Goal: Task Accomplishment & Management: Complete application form

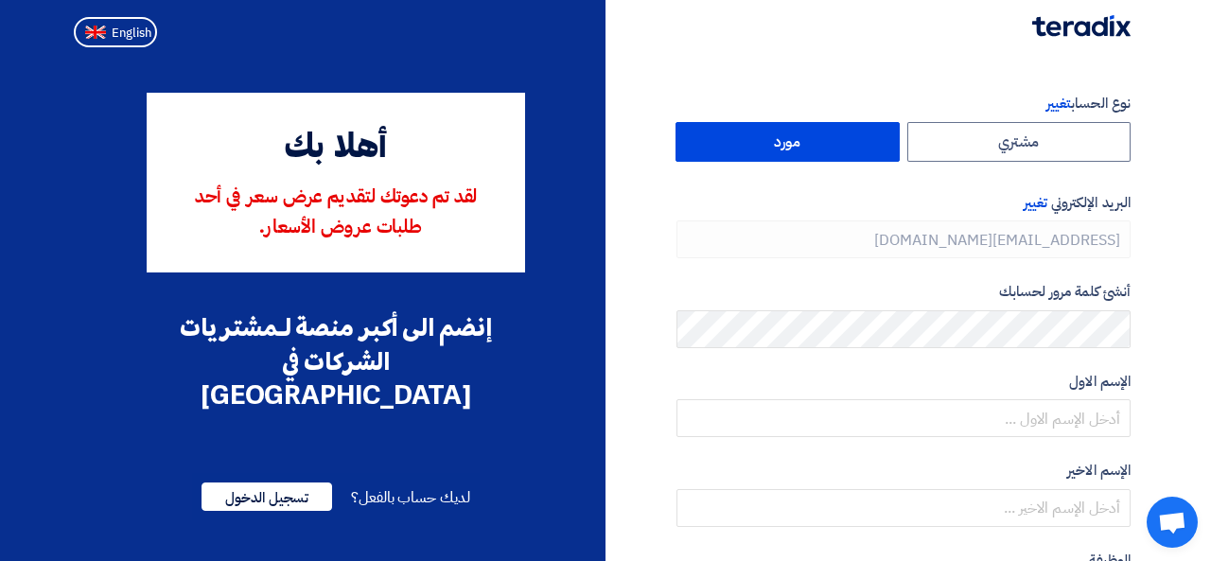
type input "[PHONE_NUMBER]"
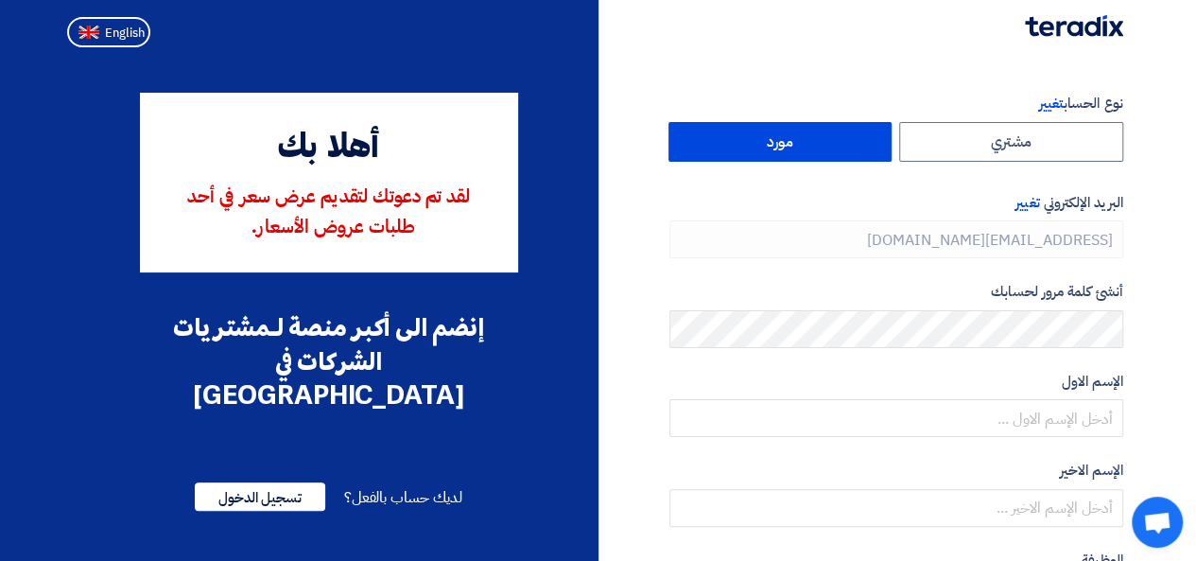
click at [838, 149] on label "مورد" at bounding box center [781, 142] width 224 height 40
click at [838, 149] on input "مورد" at bounding box center [781, 142] width 222 height 38
click at [809, 154] on label "مورد" at bounding box center [781, 142] width 224 height 40
click at [809, 154] on input "مورد" at bounding box center [781, 142] width 222 height 38
click at [796, 131] on label "مورد" at bounding box center [781, 142] width 224 height 40
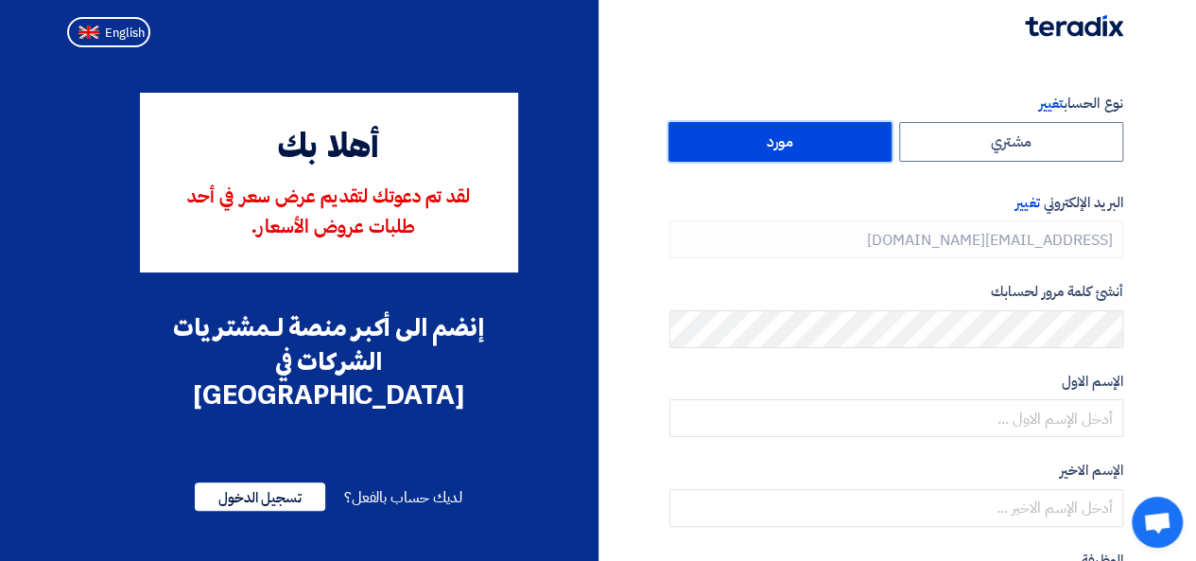
click at [796, 131] on input "مورد" at bounding box center [781, 142] width 222 height 38
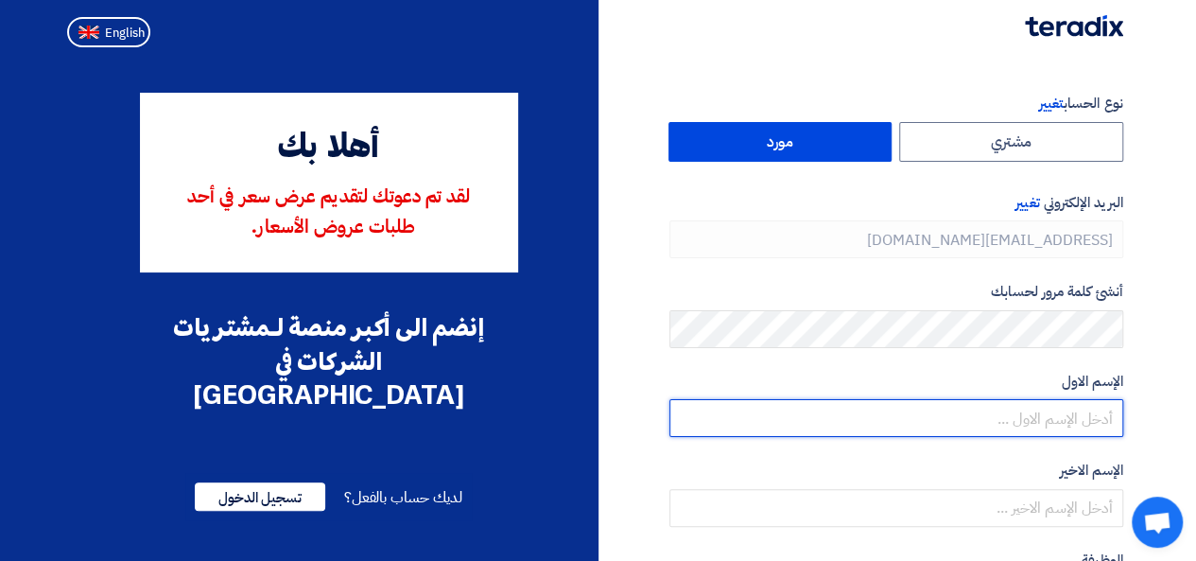
click at [1024, 404] on input "text" at bounding box center [897, 418] width 454 height 38
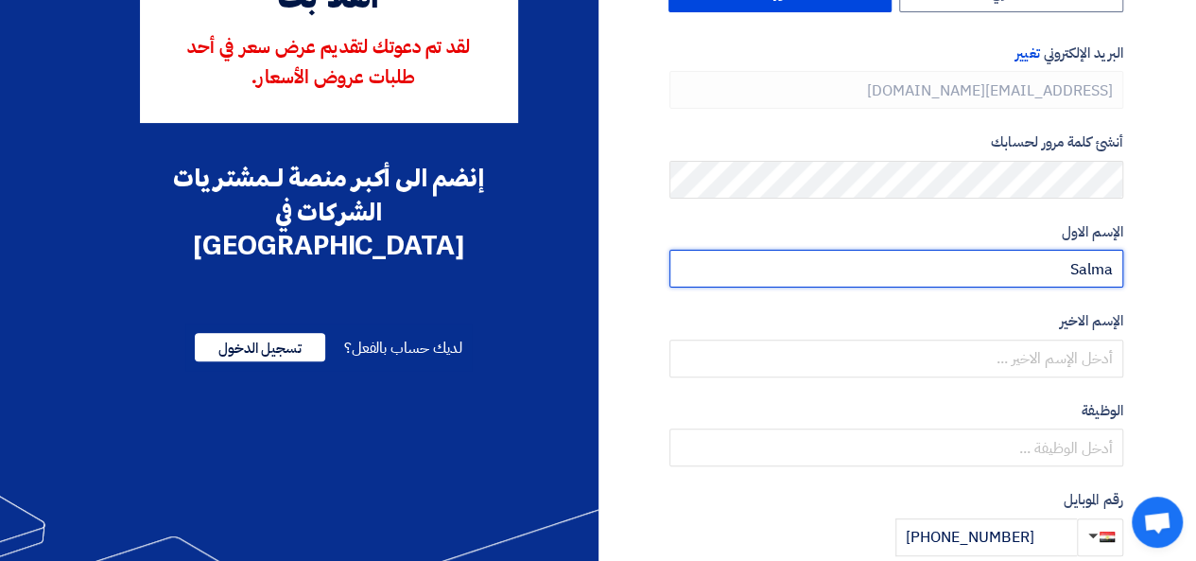
scroll to position [284, 0]
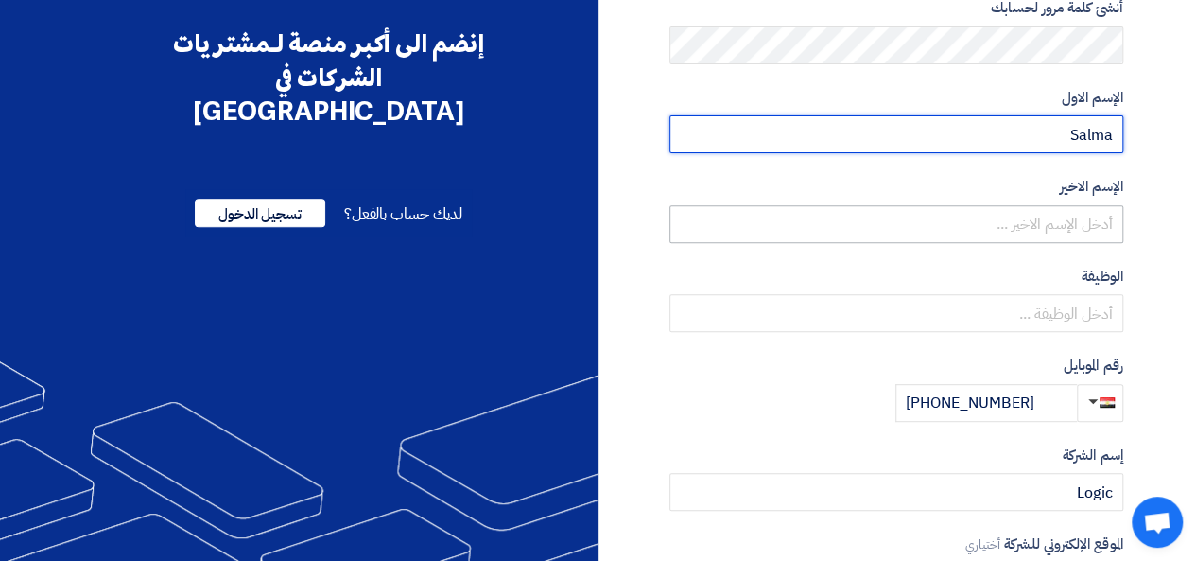
type input "Salma"
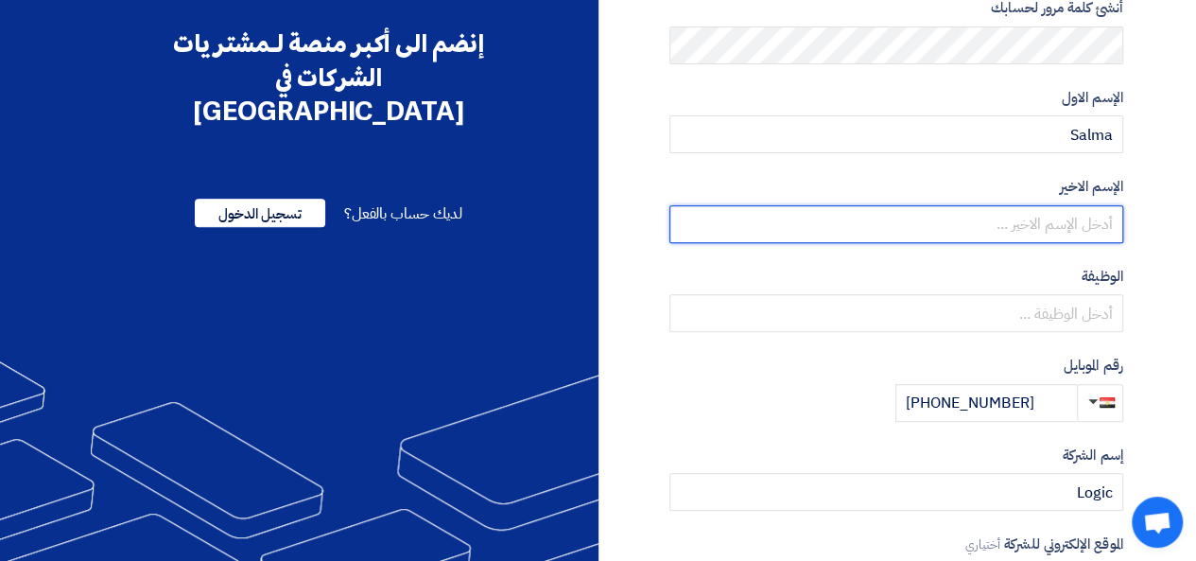
click at [1084, 229] on input "text" at bounding box center [897, 224] width 454 height 38
type input "Alaa"
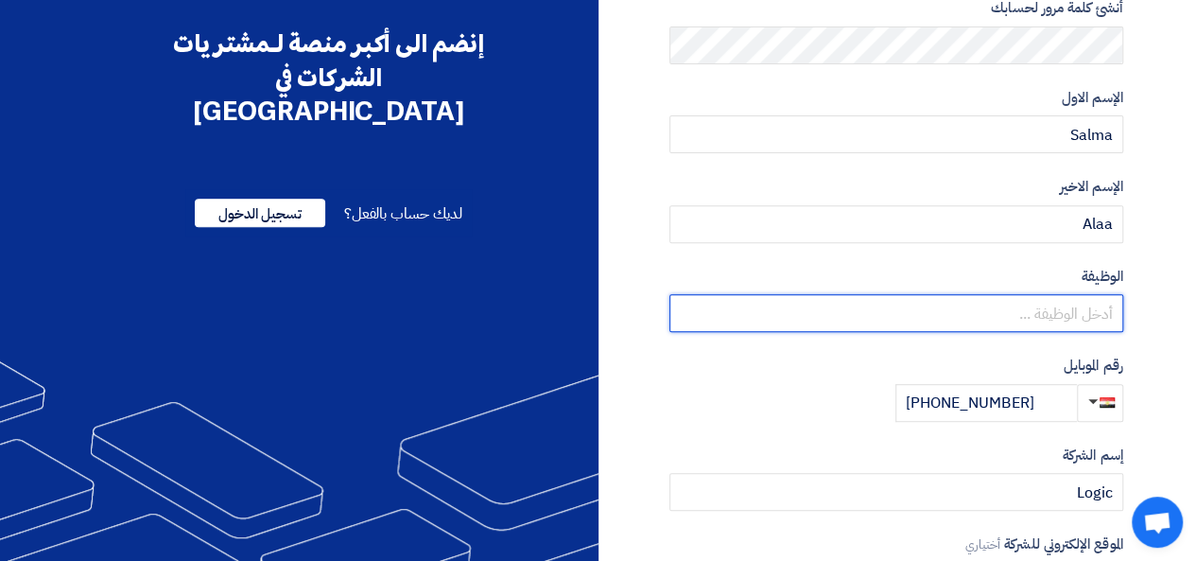
click at [1091, 309] on input "text" at bounding box center [897, 313] width 454 height 38
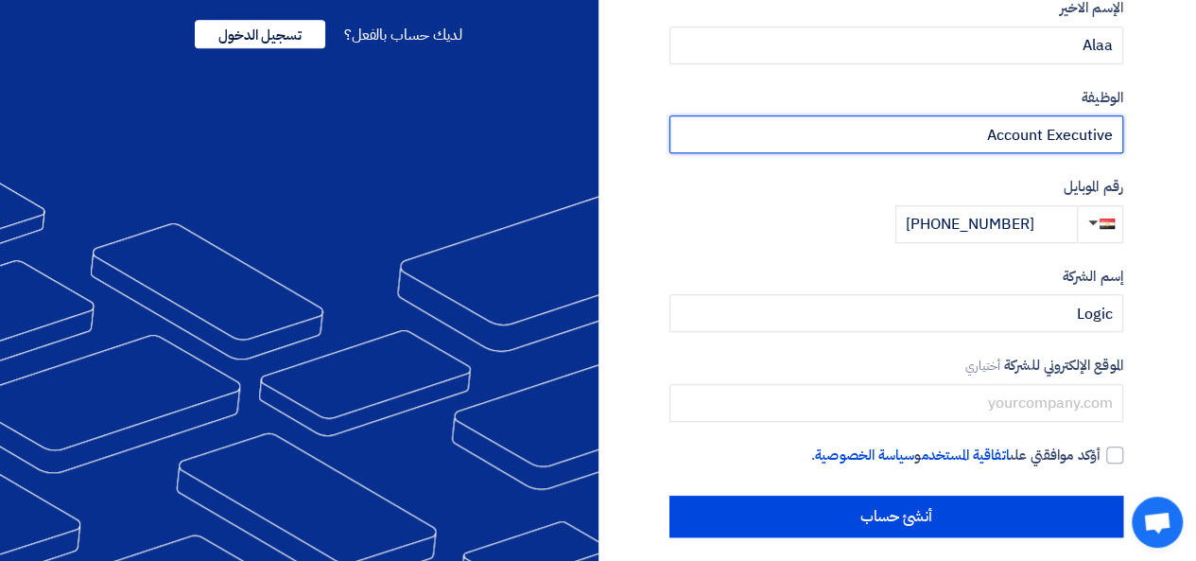
scroll to position [476, 0]
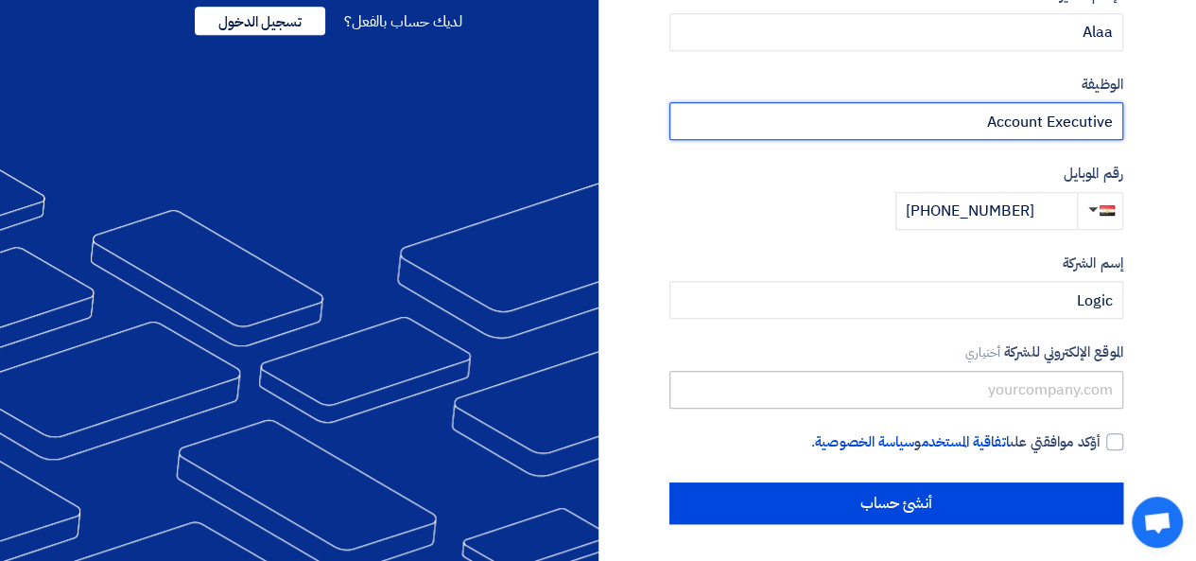
type input "Account Executive"
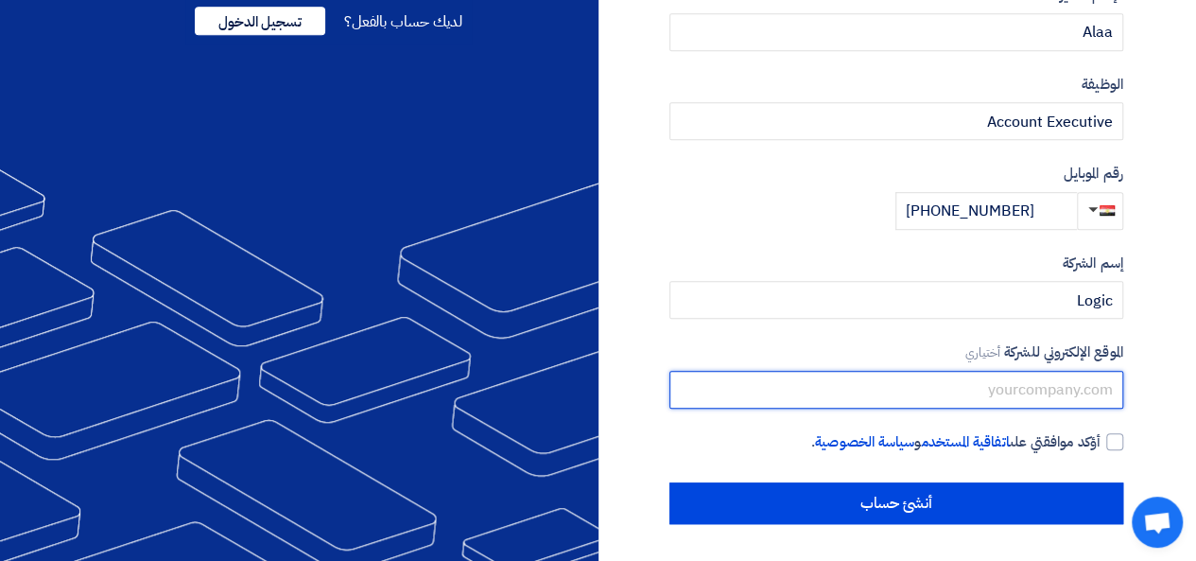
click at [1076, 396] on input "text" at bounding box center [897, 390] width 454 height 38
type input "[URL][DOMAIN_NAME]"
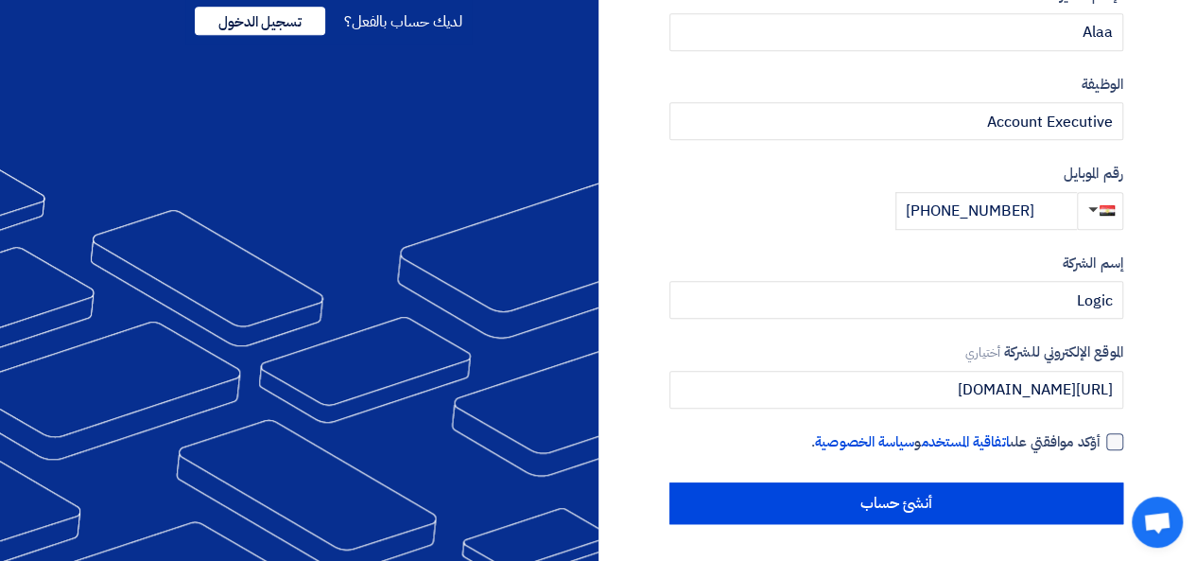
click at [1112, 433] on div at bounding box center [1115, 441] width 17 height 17
click at [1101, 432] on input "أؤكد موافقتي على اتفاقية المستخدم و سياسة الخصوصية ." at bounding box center [874, 450] width 454 height 38
checkbox input "true"
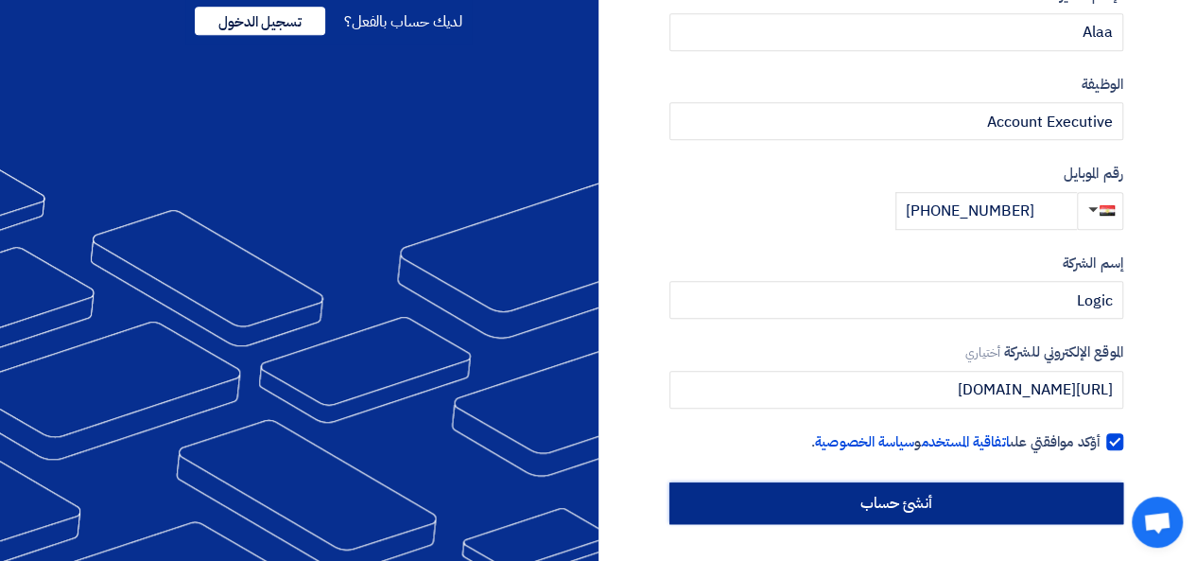
click at [1080, 489] on input "أنشئ حساب" at bounding box center [897, 503] width 454 height 42
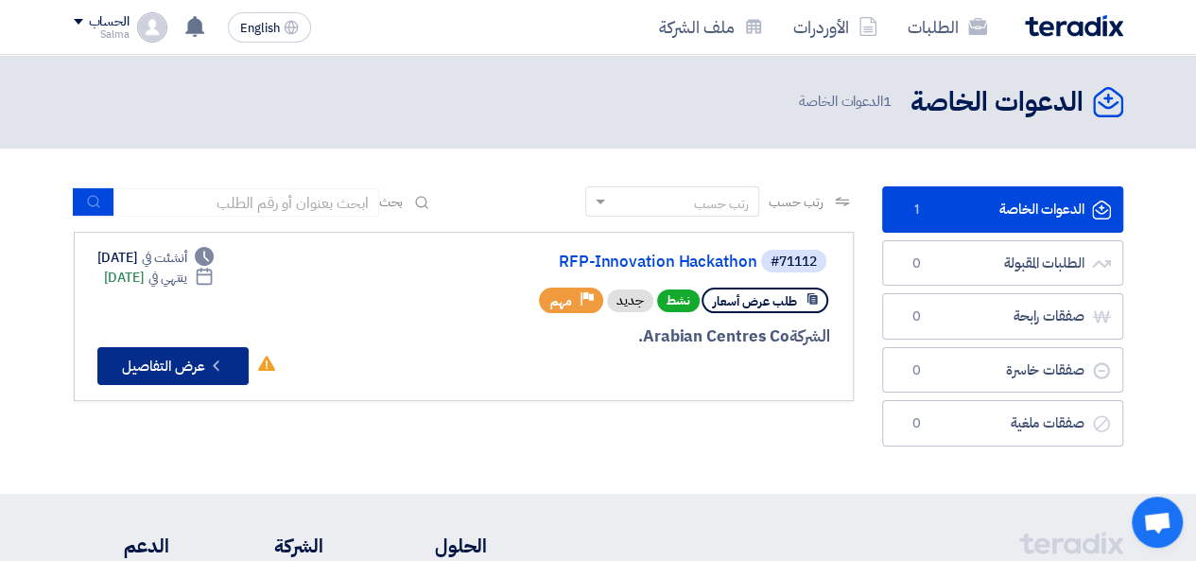
click at [234, 353] on button "Check details عرض التفاصيل" at bounding box center [172, 366] width 151 height 38
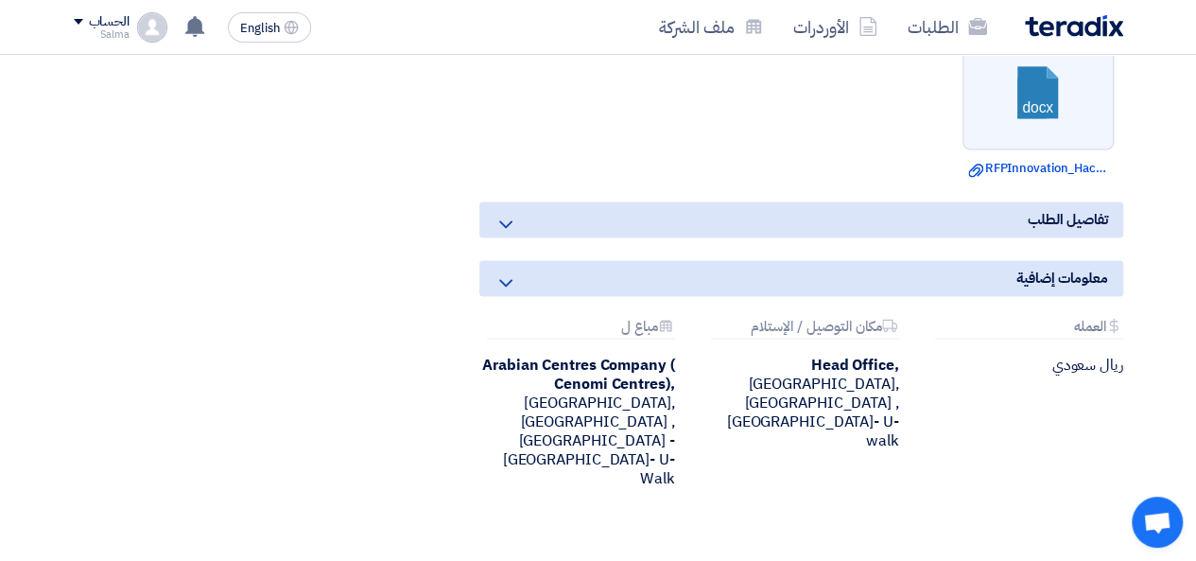
scroll to position [1230, 0]
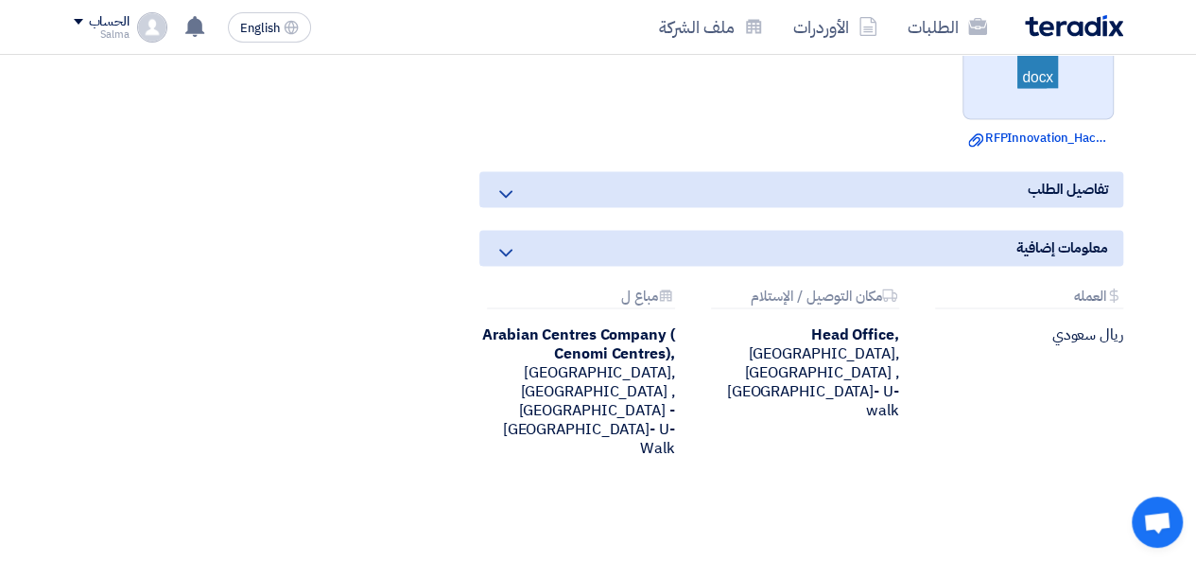
click at [993, 120] on link at bounding box center [1039, 63] width 151 height 113
click at [934, 207] on div "تفاصيل الطلب" at bounding box center [802, 189] width 644 height 36
click at [511, 205] on icon at bounding box center [506, 194] width 23 height 23
click at [503, 205] on icon at bounding box center [506, 194] width 23 height 23
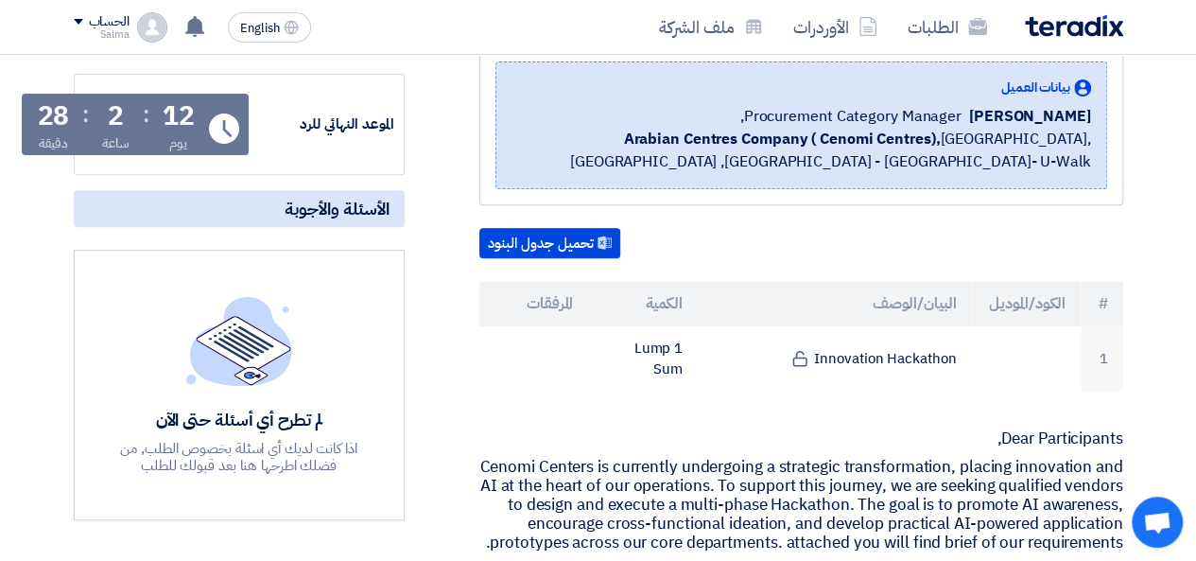
scroll to position [378, 0]
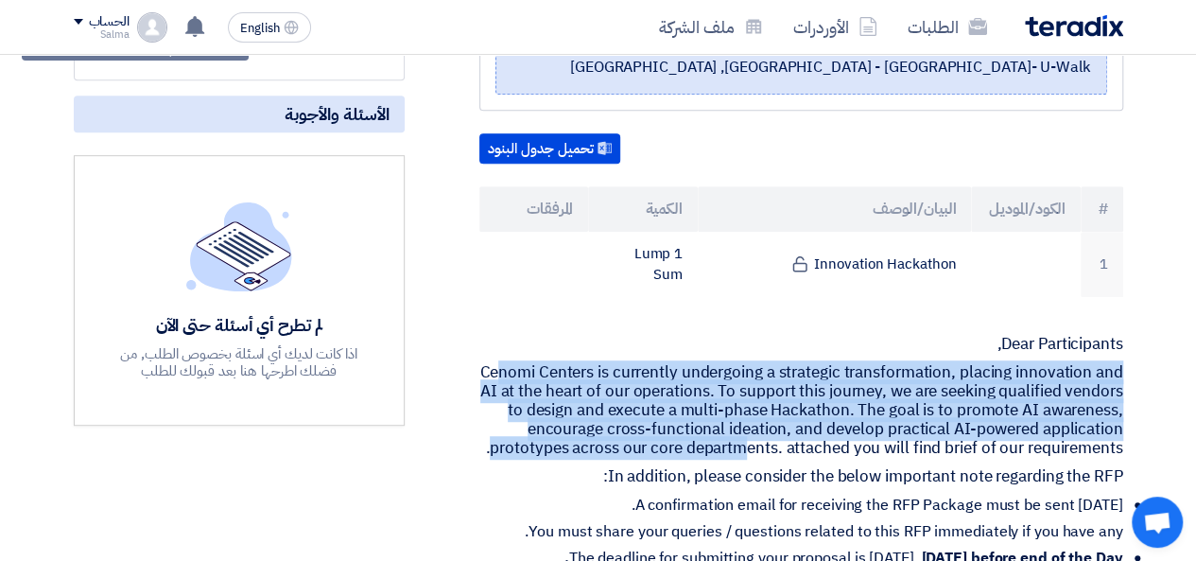
drag, startPoint x: 502, startPoint y: 354, endPoint x: 844, endPoint y: 421, distance: 348.0
click at [844, 421] on p "Cenomi Centers is currently undergoing a strategic transformation, placing inno…" at bounding box center [802, 410] width 644 height 95
drag, startPoint x: 988, startPoint y: 314, endPoint x: 1107, endPoint y: 380, distance: 135.5
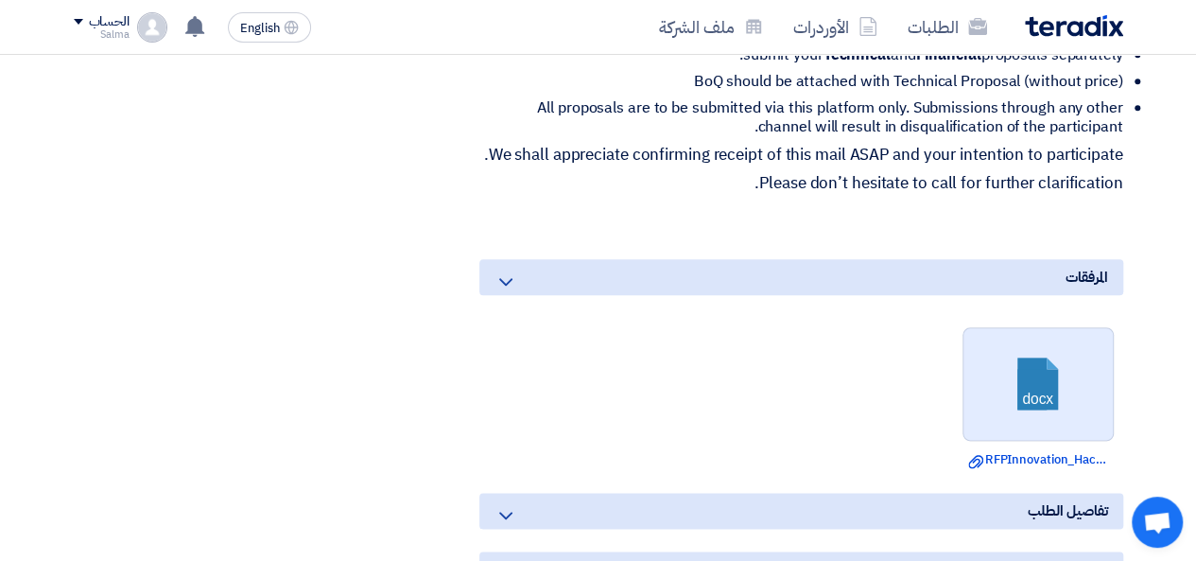
scroll to position [910, 0]
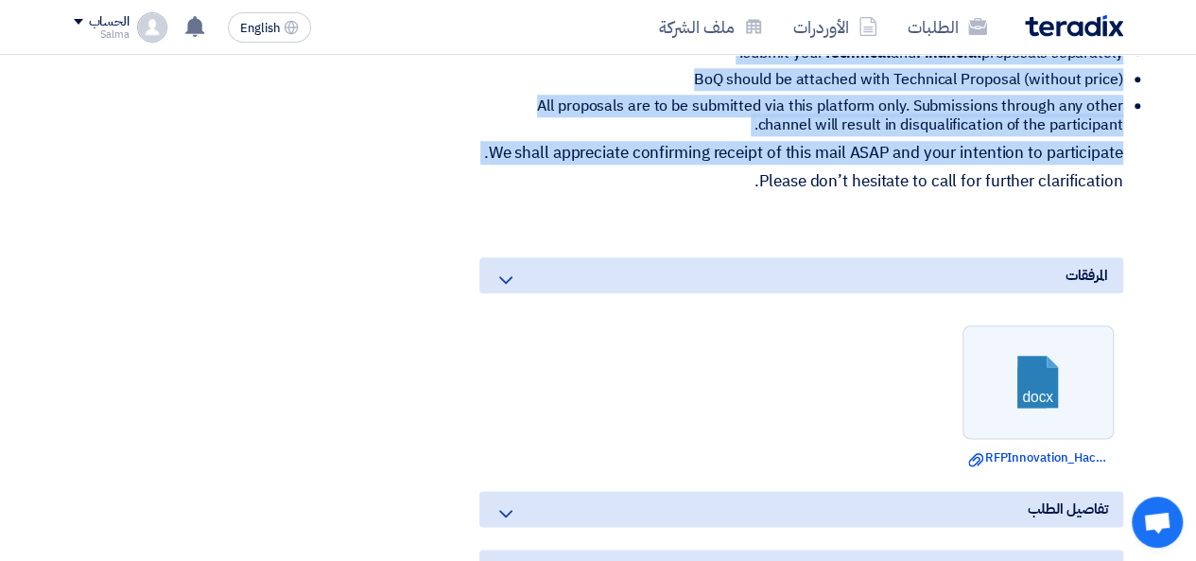
drag, startPoint x: 1127, startPoint y: 324, endPoint x: 1138, endPoint y: 221, distance: 103.6
click at [1138, 221] on section "RFP-Innovation Hackathon بيانات العميل [PERSON_NAME] Procurement Category Manag…" at bounding box center [598, 129] width 1196 height 1570
copy div "Lore Ipsumdolorsi, Ametco Adipisc el seddoeius temporinci u laboreetd magnaaliq…"
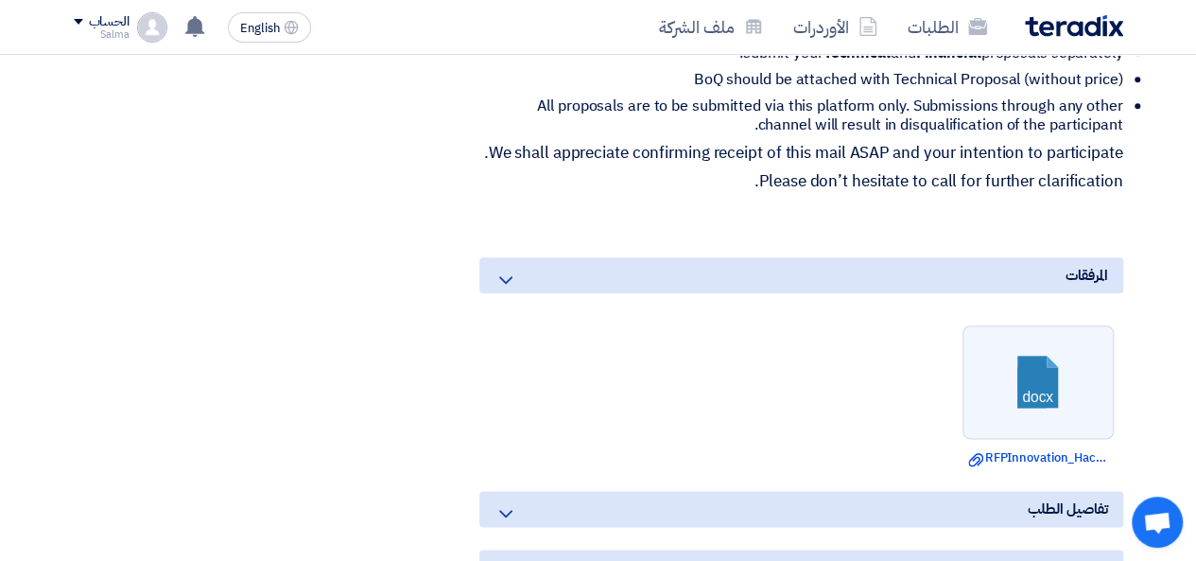
click at [352, 265] on div "مواعيد الطلب الموعد النهائي للرد Time Remaining 12 يوم : 2 ساعة : 24 دقيقة الأس…" at bounding box center [239, 101] width 359 height 1441
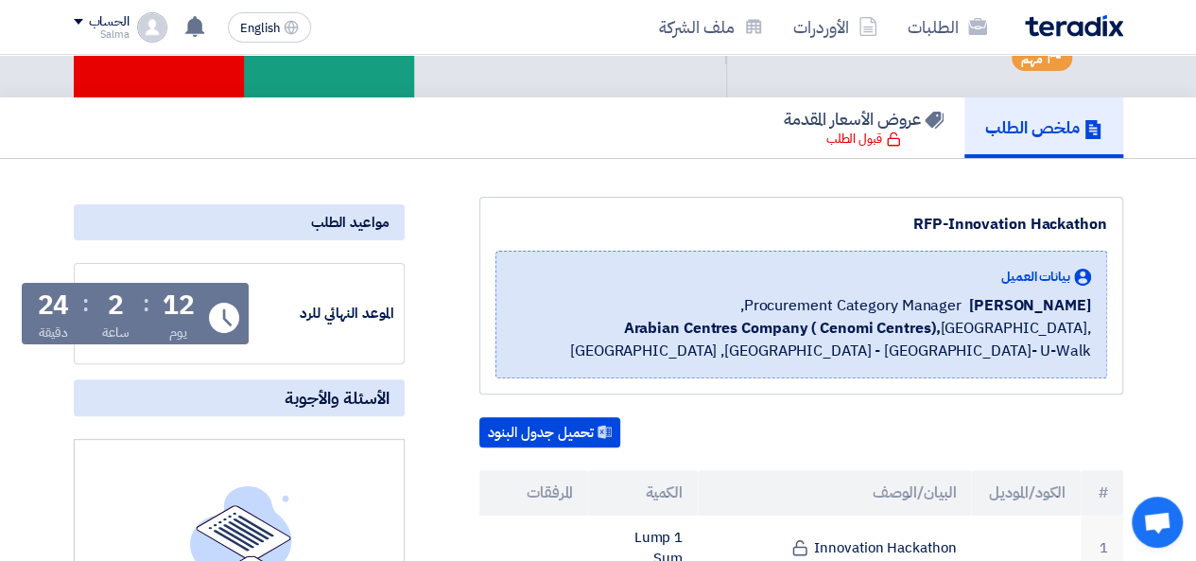
scroll to position [284, 0]
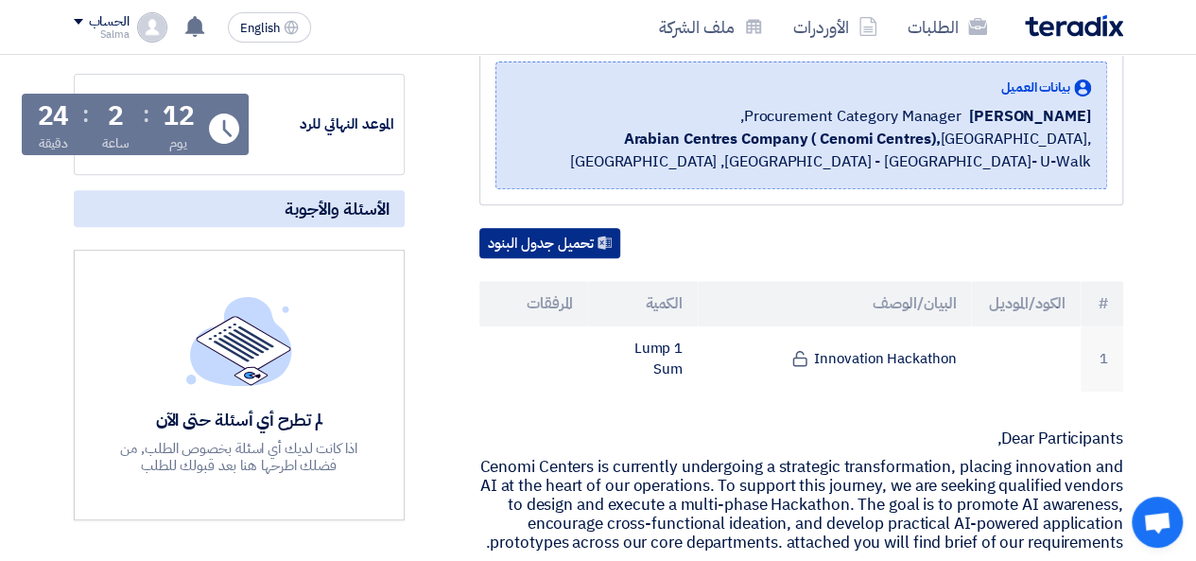
click at [583, 232] on button "تحميل جدول البنود" at bounding box center [550, 243] width 141 height 30
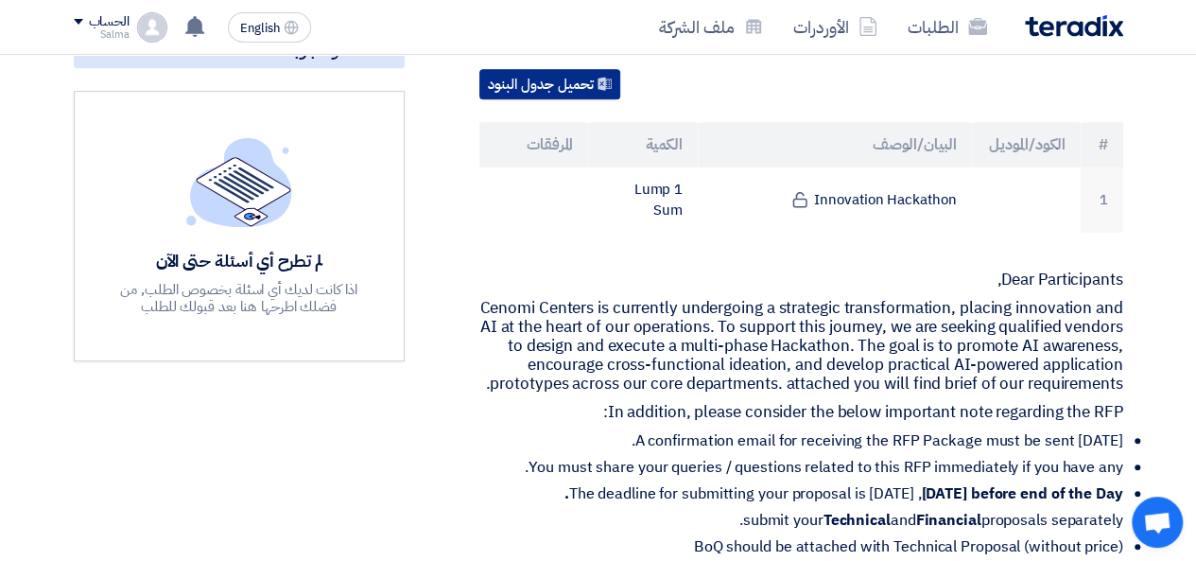
scroll to position [0, 0]
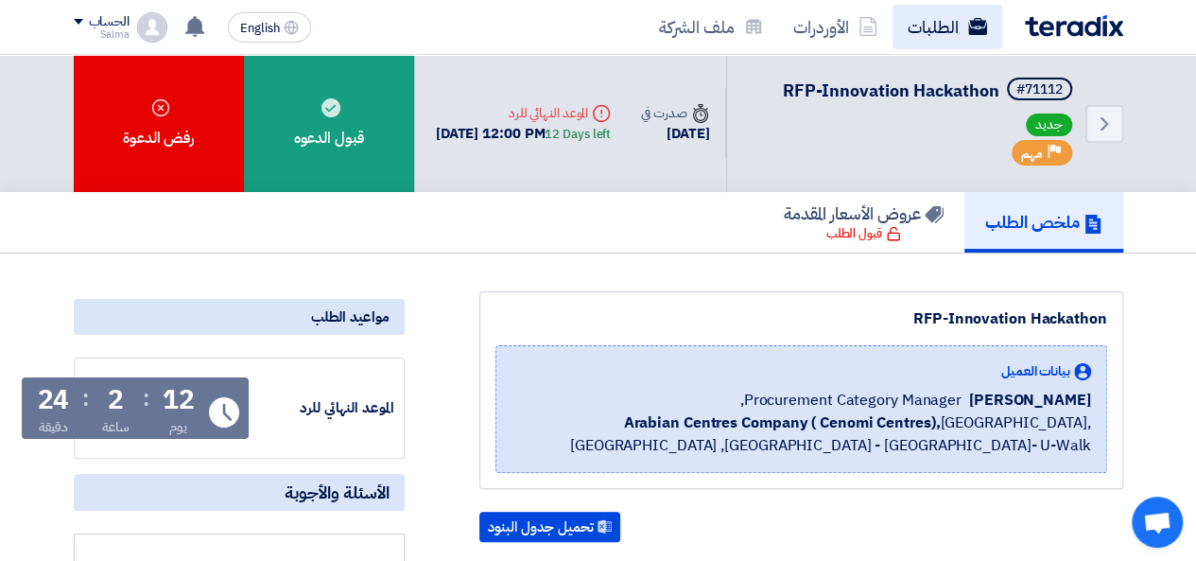
click at [910, 29] on link "الطلبات" at bounding box center [948, 27] width 110 height 44
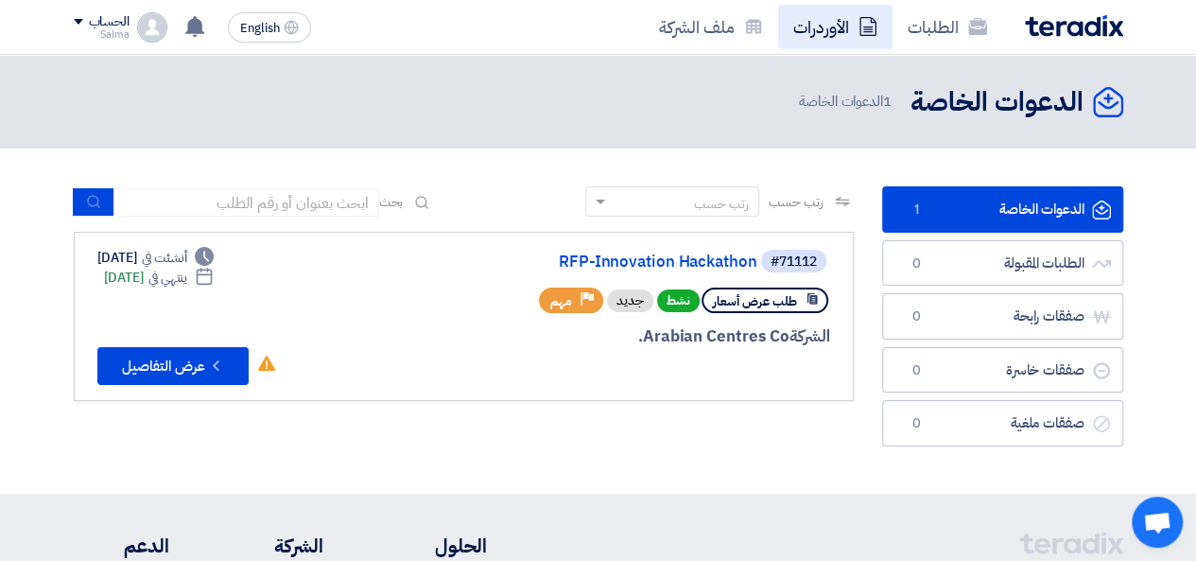
click at [875, 31] on icon at bounding box center [868, 26] width 19 height 19
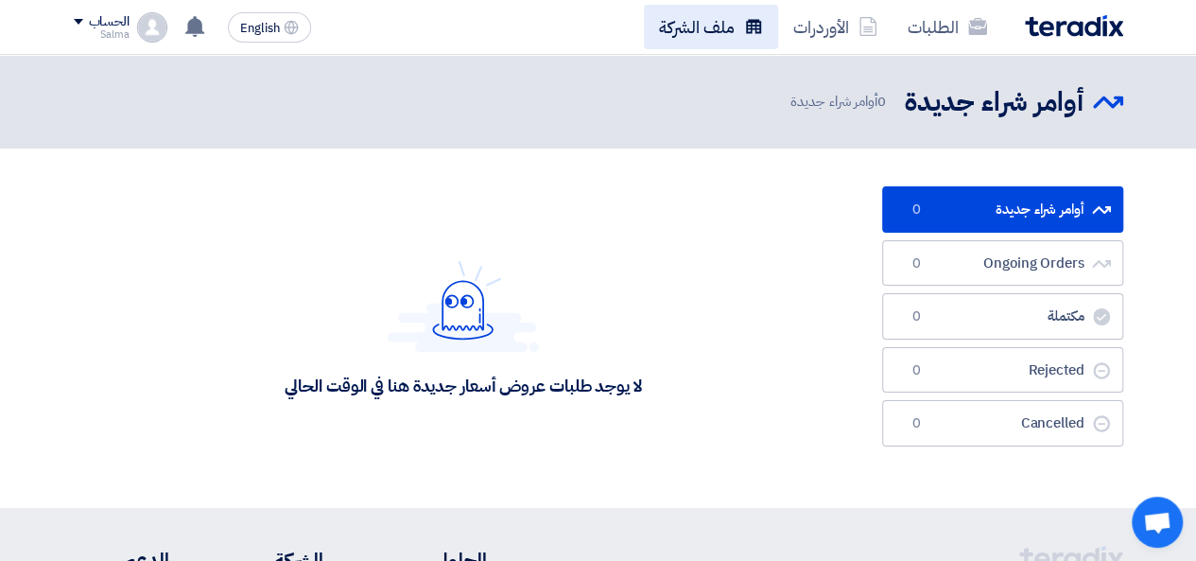
click at [717, 42] on link "ملف الشركة" at bounding box center [711, 27] width 134 height 44
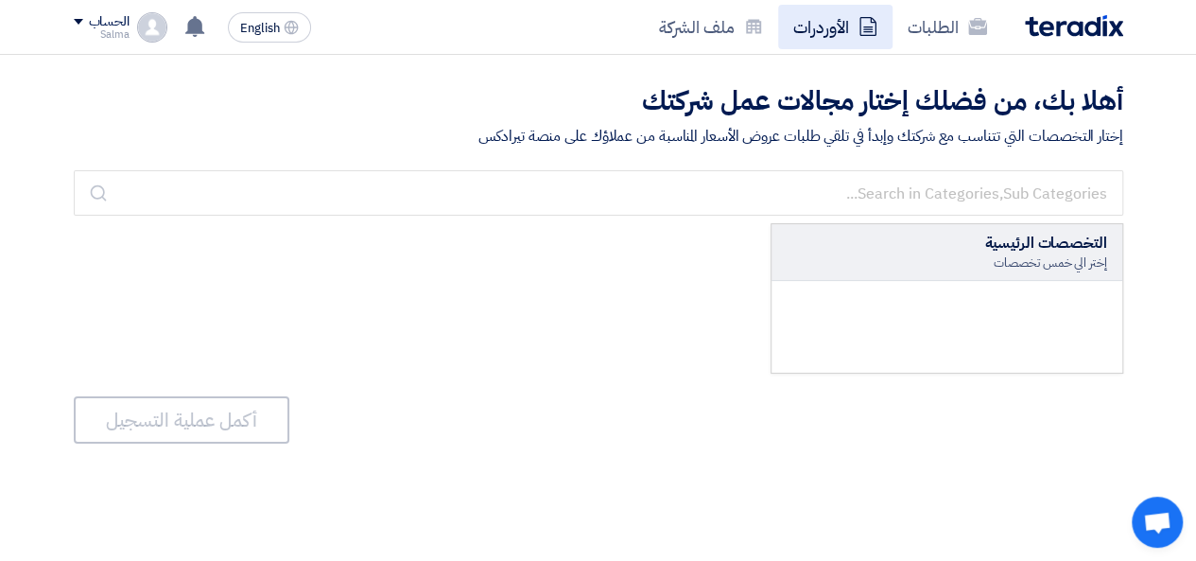
click at [887, 37] on link "الأوردرات" at bounding box center [835, 27] width 114 height 44
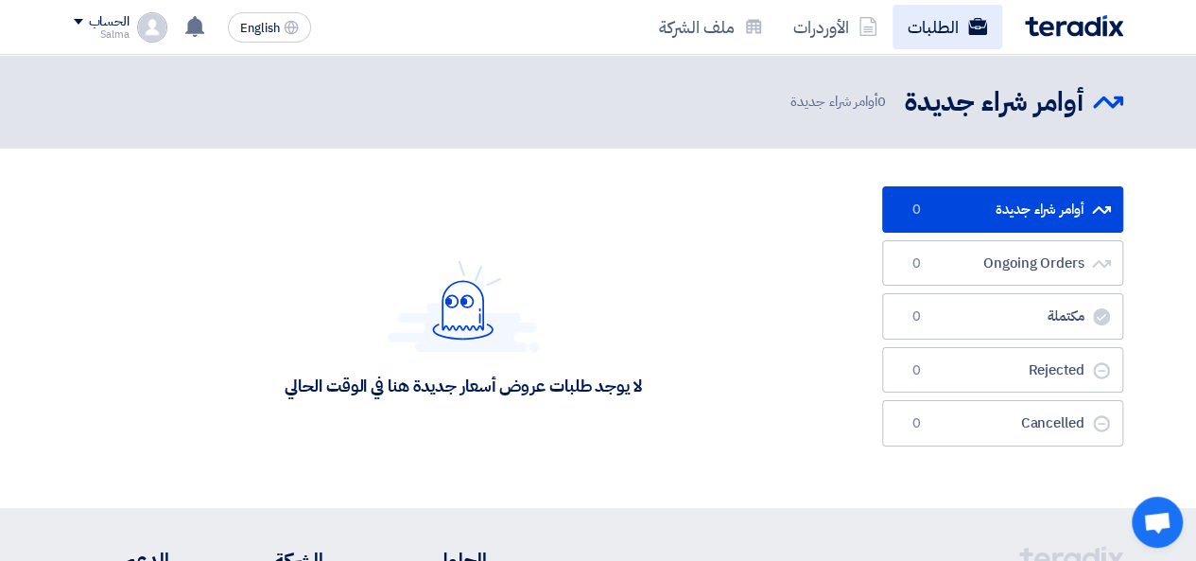
click at [911, 37] on link "الطلبات" at bounding box center [948, 27] width 110 height 44
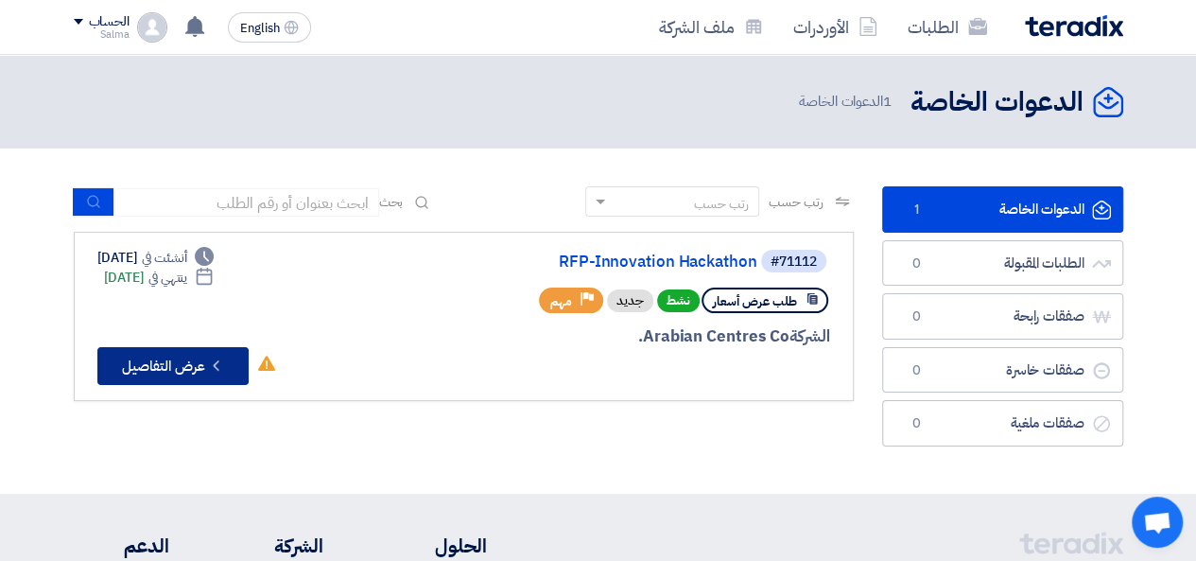
click at [210, 368] on icon "Check details" at bounding box center [216, 366] width 18 height 18
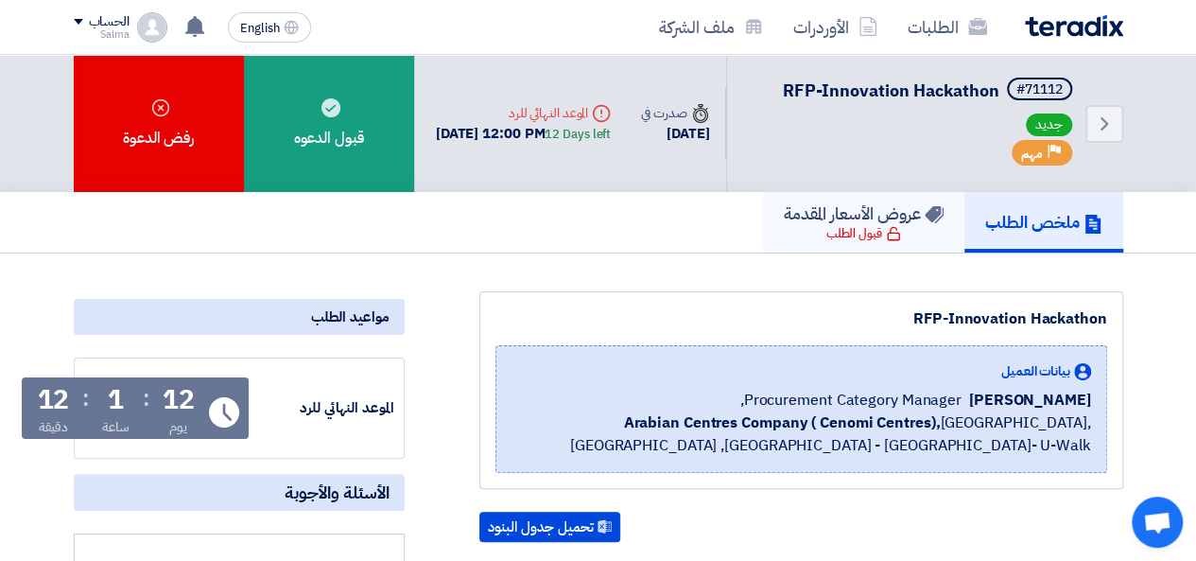
click at [925, 220] on use at bounding box center [933, 214] width 19 height 17
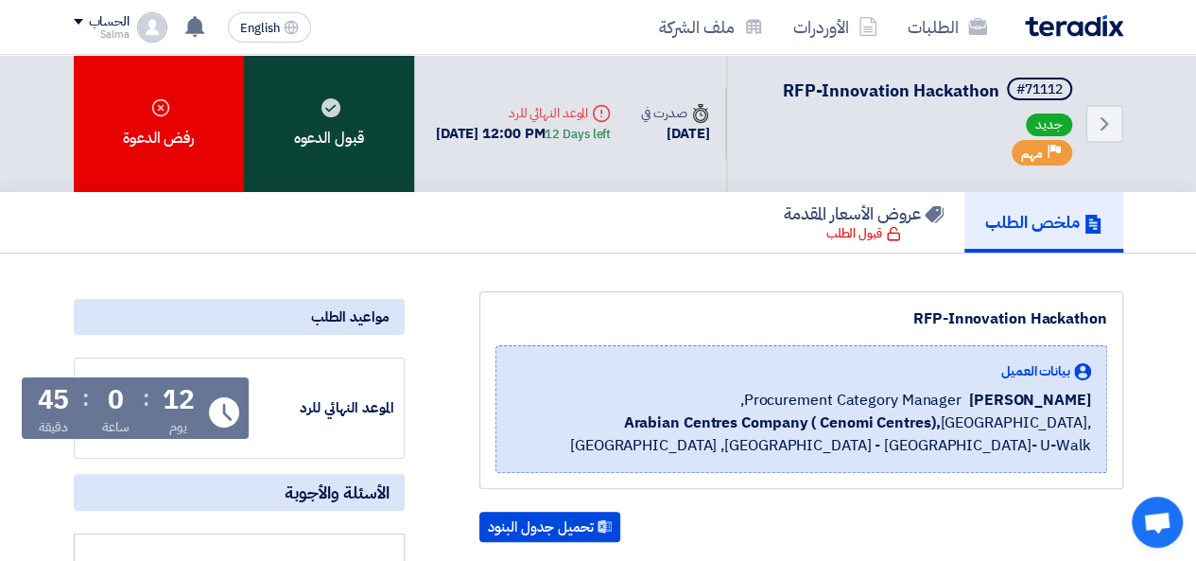
click at [323, 151] on div "قبول الدعوه" at bounding box center [329, 123] width 170 height 137
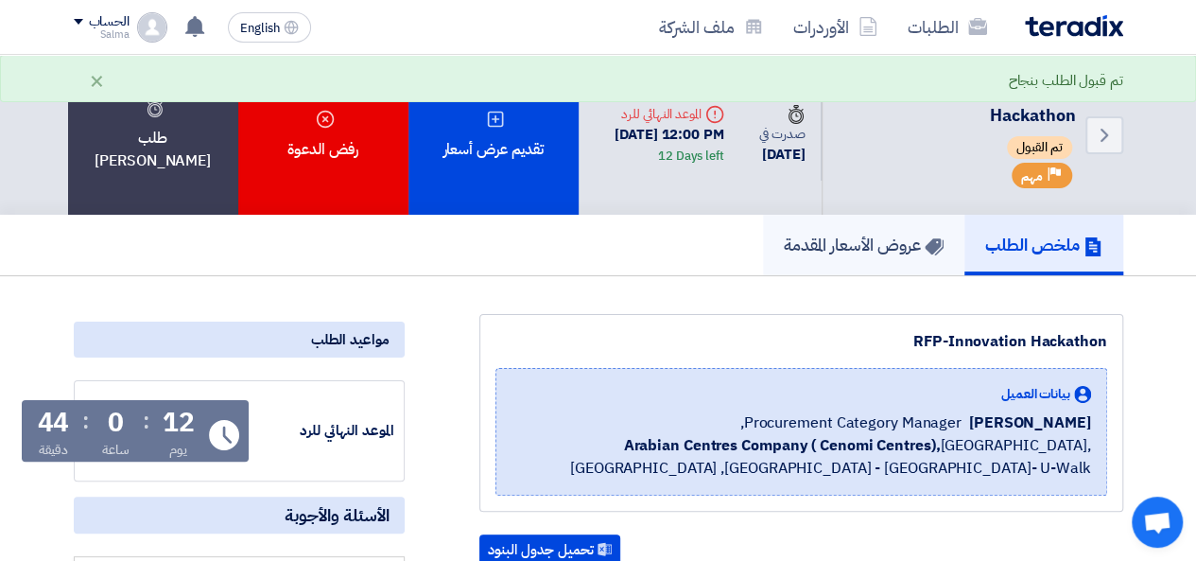
click at [899, 249] on h5 "عروض الأسعار المقدمة" at bounding box center [864, 245] width 160 height 22
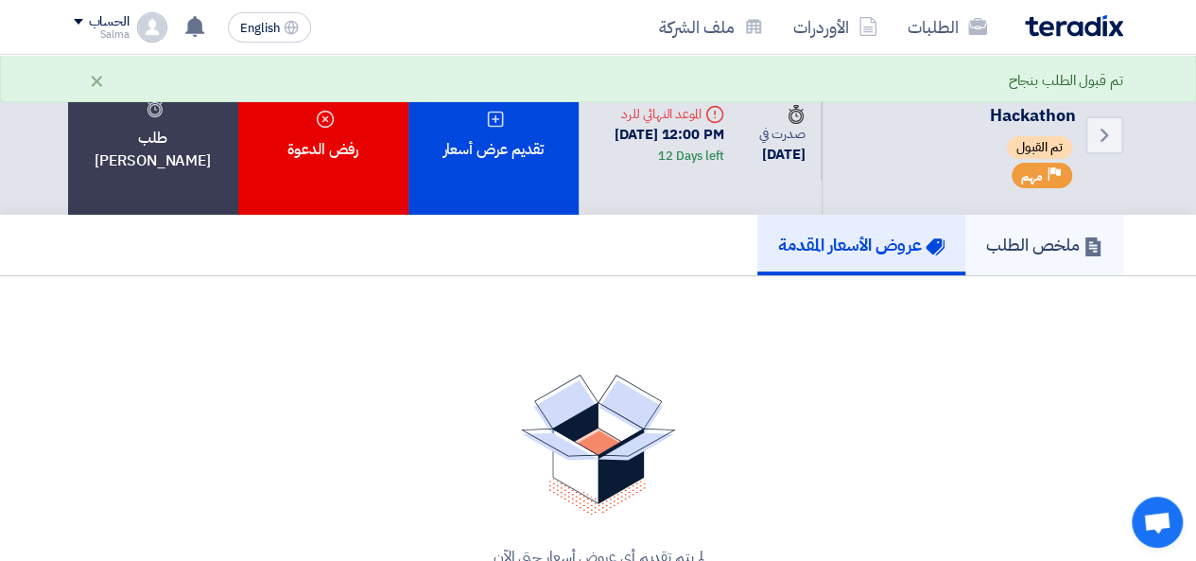
click at [997, 250] on h5 "ملخص الطلب" at bounding box center [1044, 245] width 116 height 22
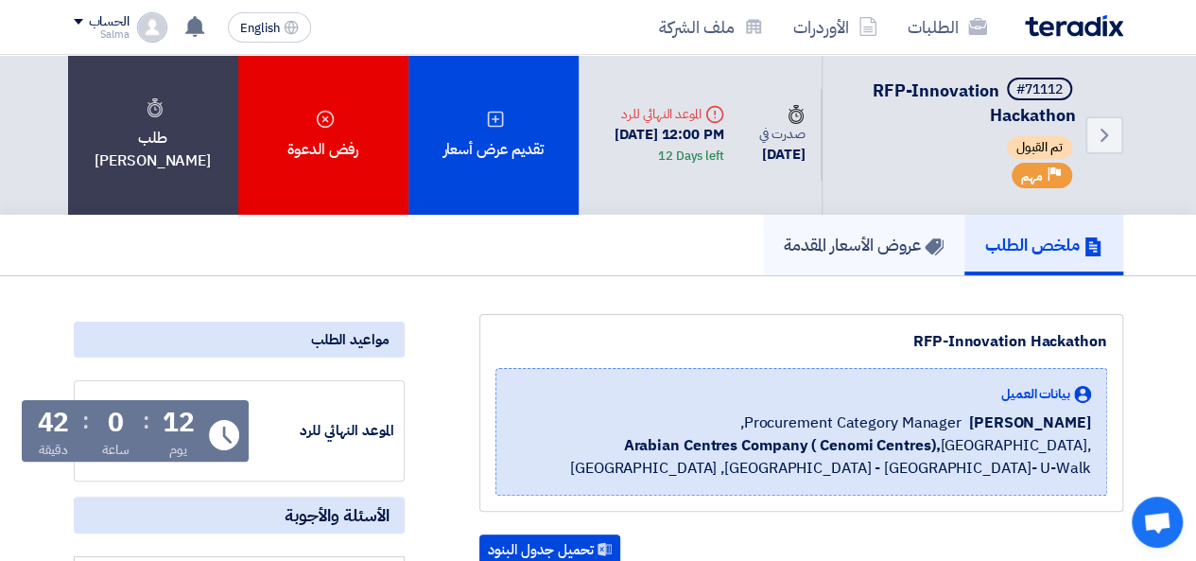
click at [881, 262] on link "عروض الأسعار المقدمة" at bounding box center [863, 245] width 201 height 61
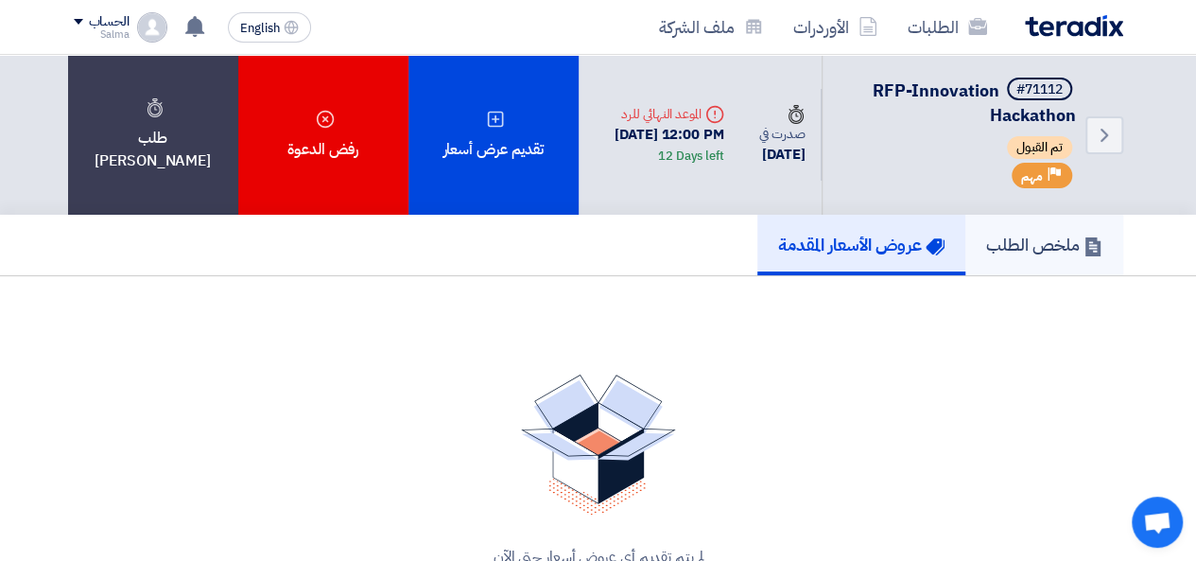
click at [1021, 248] on h5 "ملخص الطلب" at bounding box center [1044, 245] width 116 height 22
